Goal: Task Accomplishment & Management: Use online tool/utility

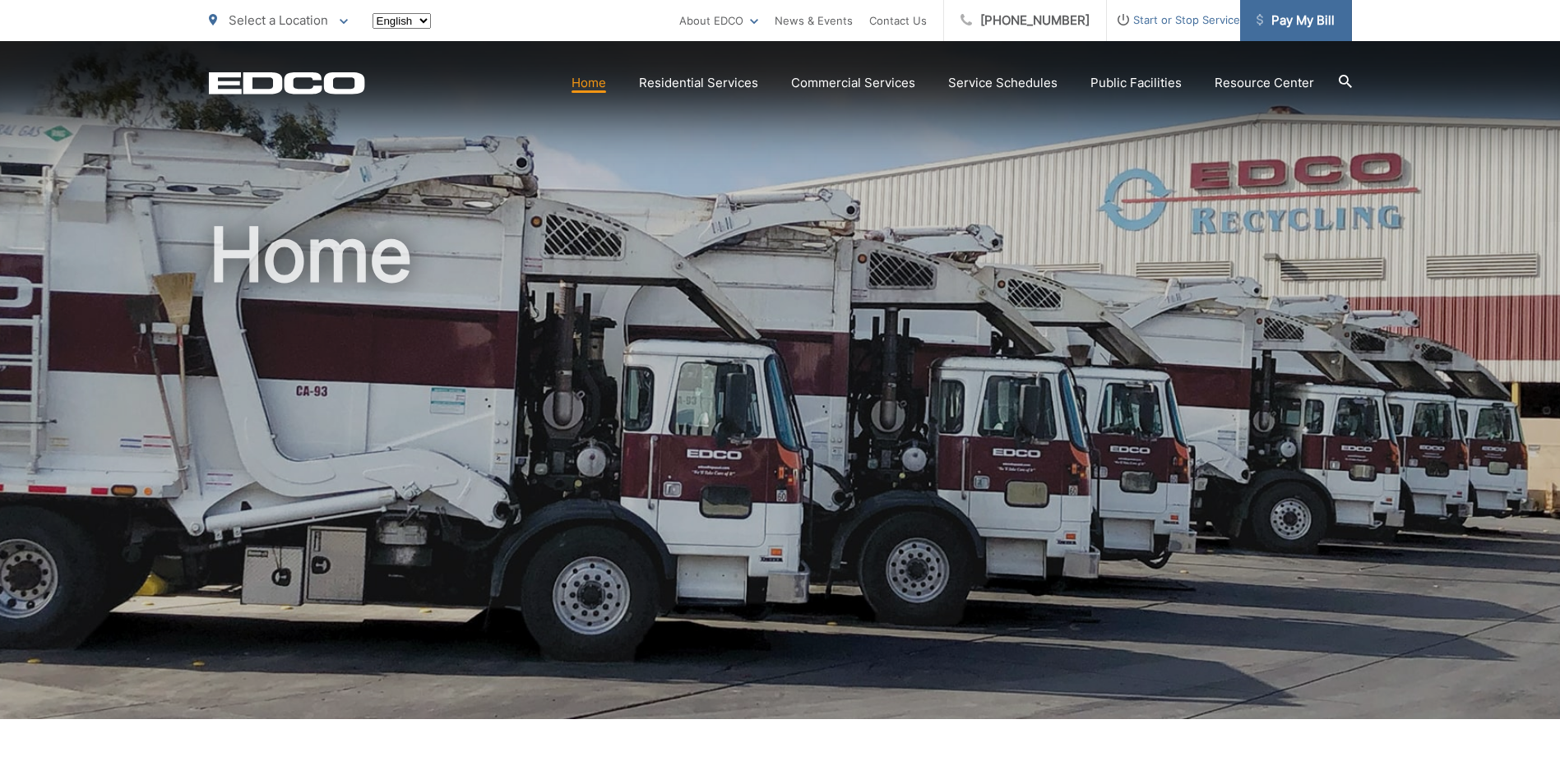
click at [1312, 22] on span "Pay My Bill" at bounding box center [1295, 21] width 78 height 20
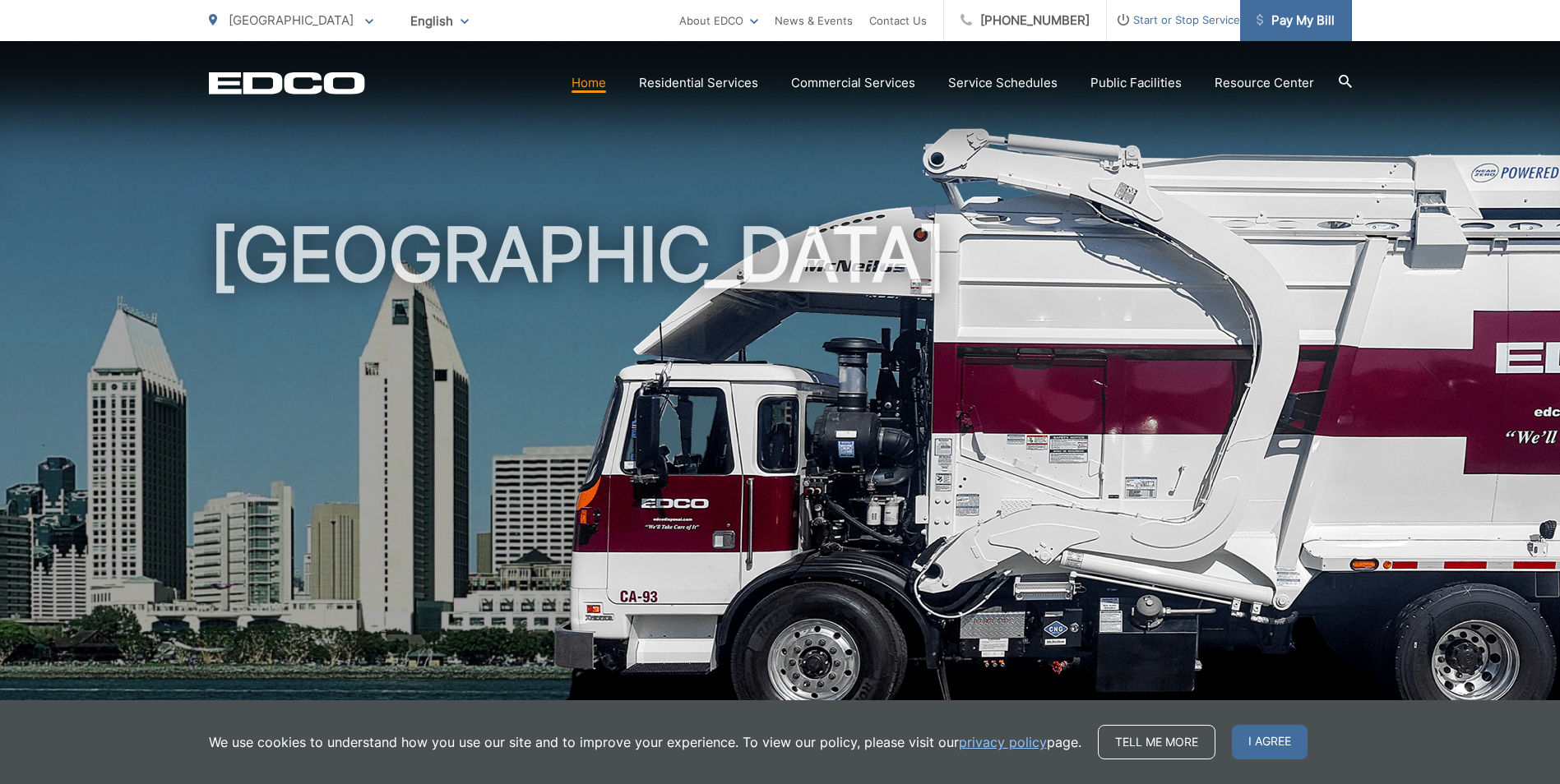
click at [1292, 22] on span "Pay My Bill" at bounding box center [1295, 21] width 78 height 20
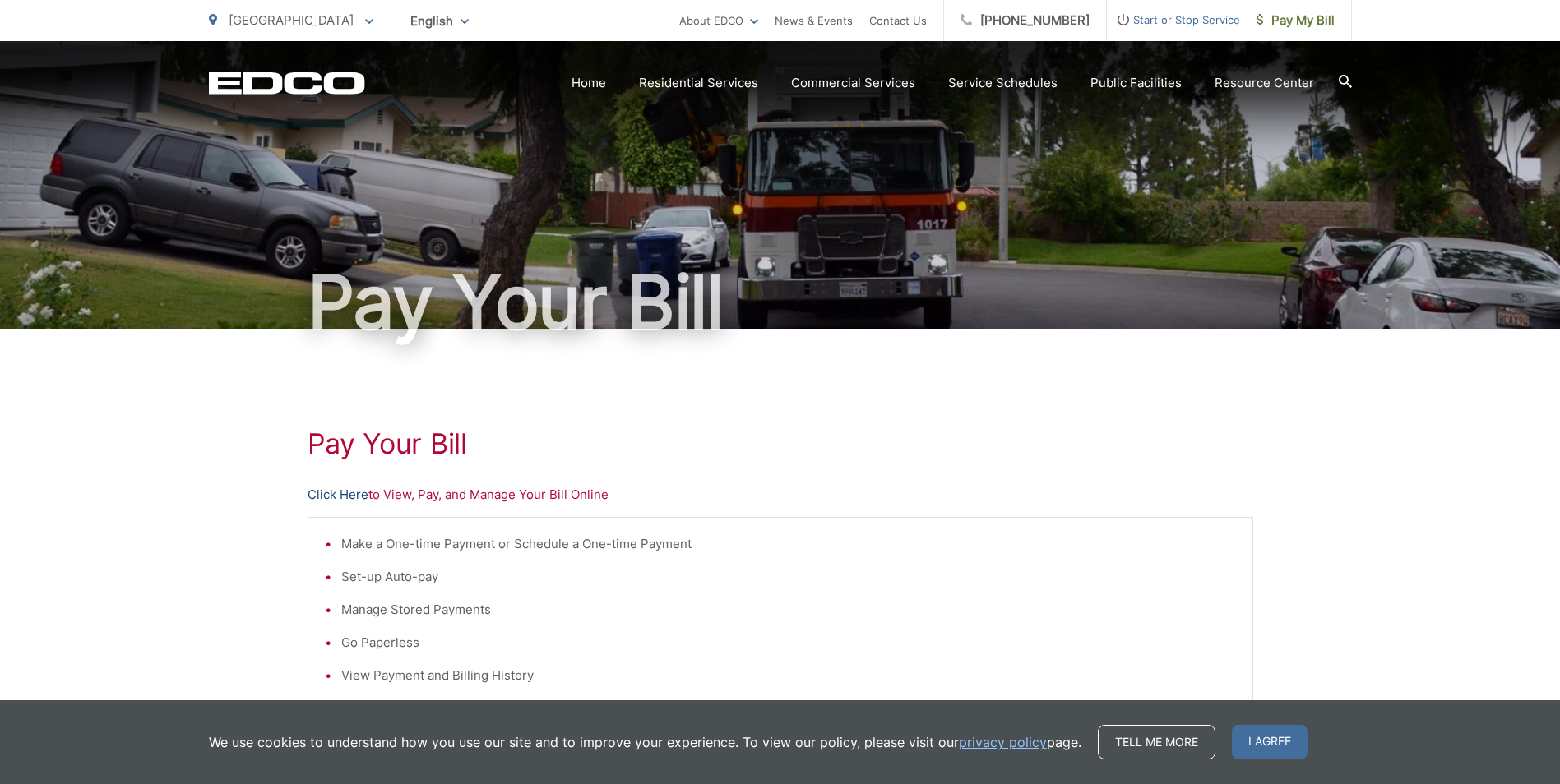
click at [338, 495] on link "Click Here" at bounding box center [337, 495] width 61 height 20
